Goal: Find contact information: Find contact information

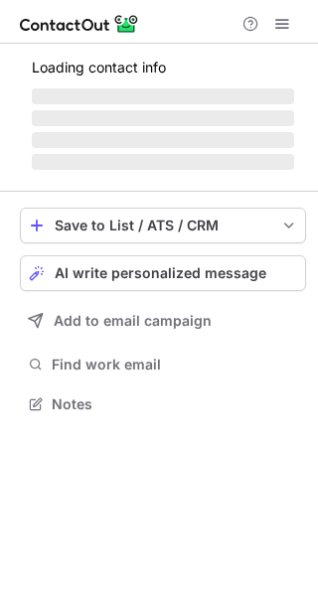
scroll to position [434, 318]
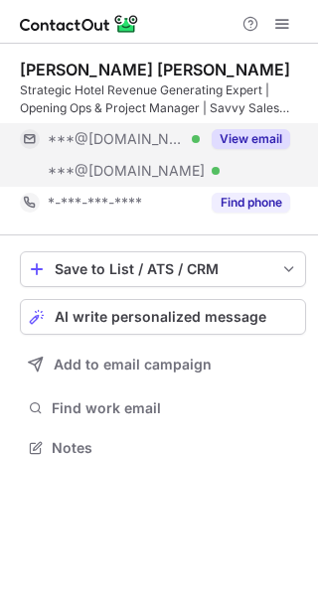
click at [258, 141] on button "View email" at bounding box center [250, 139] width 78 height 20
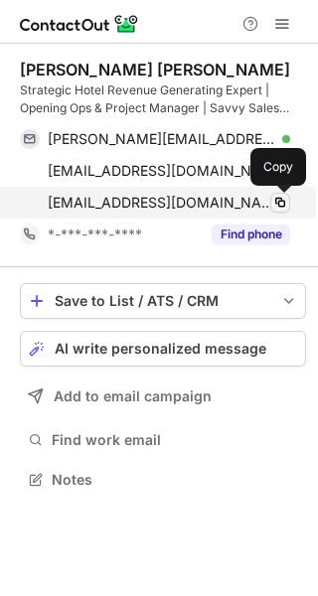
click at [283, 196] on span at bounding box center [280, 203] width 16 height 16
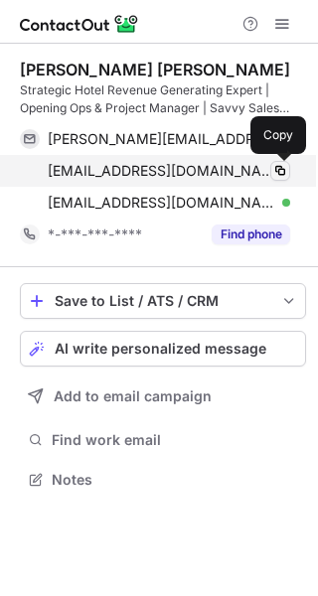
click at [280, 166] on span at bounding box center [280, 171] width 16 height 16
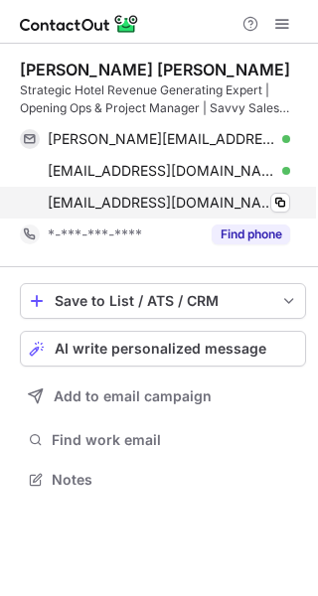
scroll to position [466, 318]
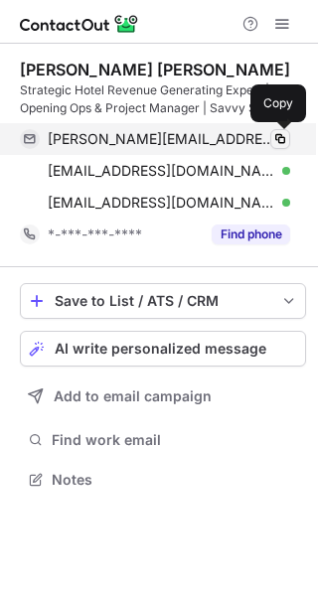
click at [280, 133] on span at bounding box center [280, 139] width 16 height 16
